Goal: Information Seeking & Learning: Learn about a topic

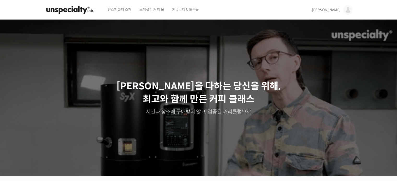
click at [349, 11] on img at bounding box center [347, 9] width 9 height 9
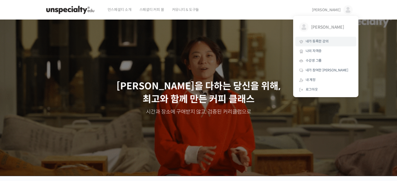
click at [315, 44] on span "내가 등록한 강의" at bounding box center [317, 41] width 23 height 4
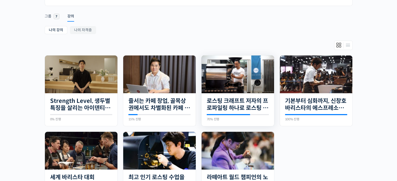
click at [235, 70] on img at bounding box center [238, 74] width 73 height 41
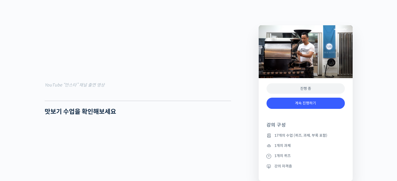
scroll to position [526, 0]
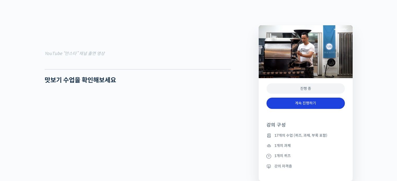
click at [304, 104] on link "계속 진행하기" at bounding box center [306, 103] width 78 height 11
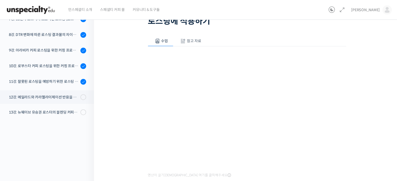
scroll to position [103, 0]
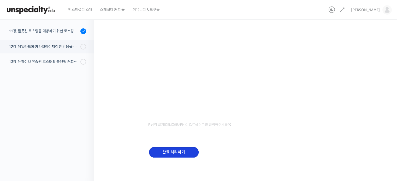
click at [188, 149] on input "완료 처리하기" at bounding box center [174, 152] width 50 height 11
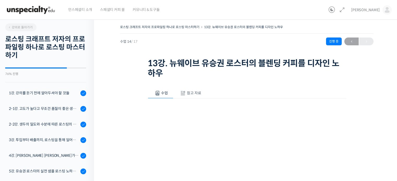
scroll to position [176, 0]
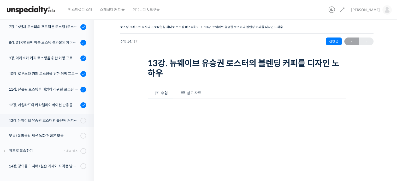
click at [50, 13] on img at bounding box center [30, 10] width 51 height 16
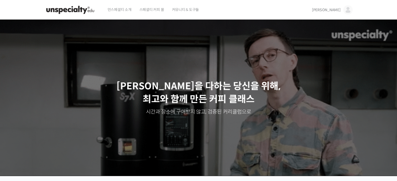
click at [335, 9] on span "[PERSON_NAME]" at bounding box center [326, 10] width 29 height 5
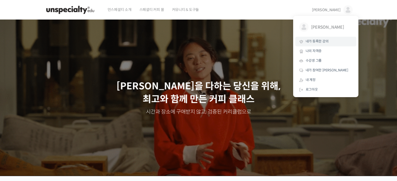
click at [316, 43] on span "내가 등록한 강의" at bounding box center [317, 41] width 23 height 4
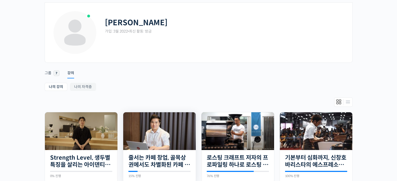
scroll to position [52, 0]
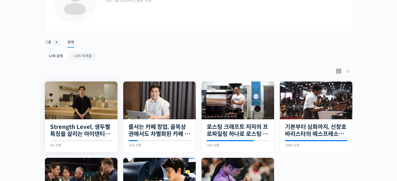
click at [111, 101] on img at bounding box center [81, 101] width 73 height 38
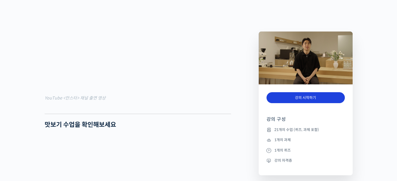
scroll to position [496, 0]
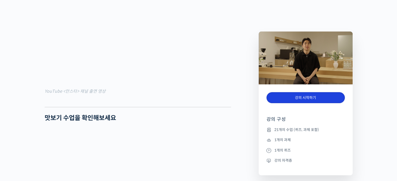
click at [297, 95] on link "강의 시작하기" at bounding box center [306, 97] width 78 height 11
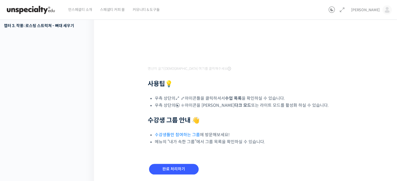
scroll to position [166, 0]
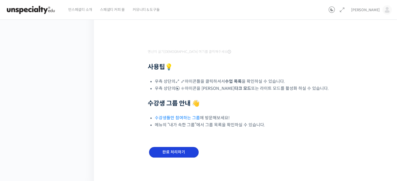
click at [166, 156] on input "완료 처리하기" at bounding box center [174, 152] width 50 height 11
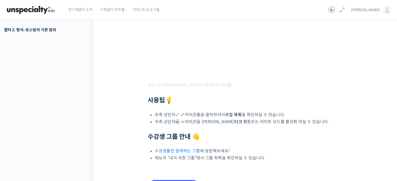
scroll to position [176, 0]
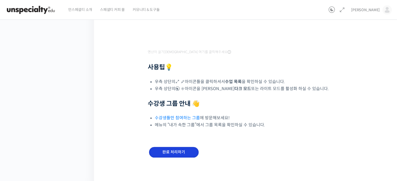
click at [185, 155] on input "완료 처리하기" at bounding box center [174, 152] width 50 height 11
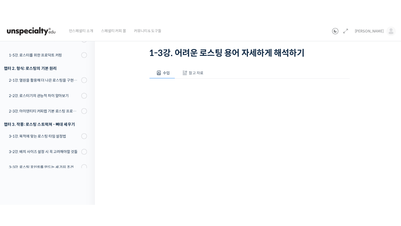
scroll to position [78, 0]
